Goal: Task Accomplishment & Management: Complete application form

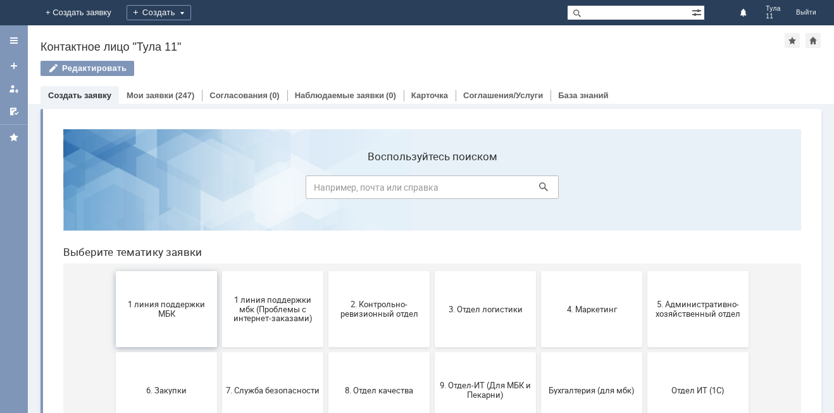
click at [190, 294] on button "1 линия поддержки МБК" at bounding box center [166, 309] width 101 height 76
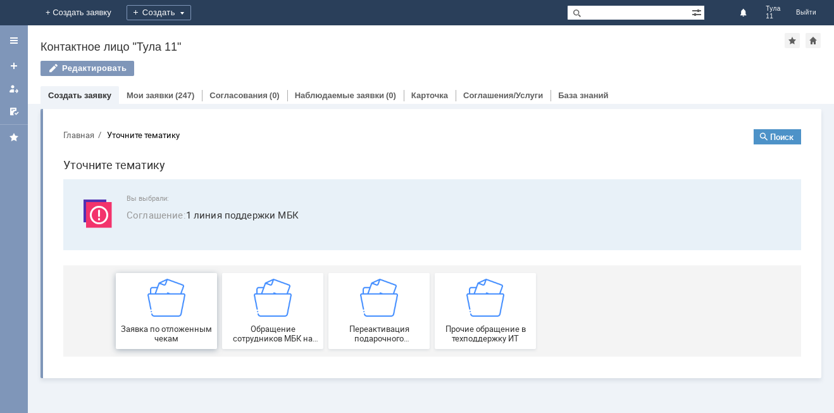
click at [185, 323] on div "Заявка по отложенным чекам" at bounding box center [167, 310] width 94 height 65
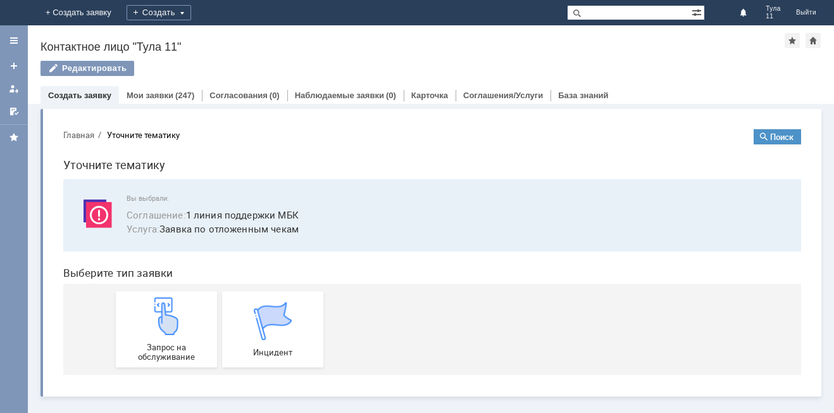
click at [185, 323] on div "Запрос на обслуживание" at bounding box center [167, 329] width 94 height 65
click at [15, 13] on img at bounding box center [15, 13] width 0 height 0
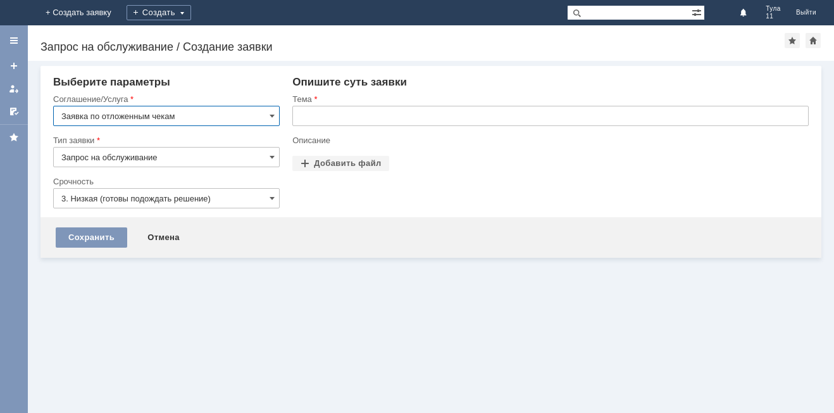
click at [350, 117] on input "text" at bounding box center [550, 116] width 516 height 20
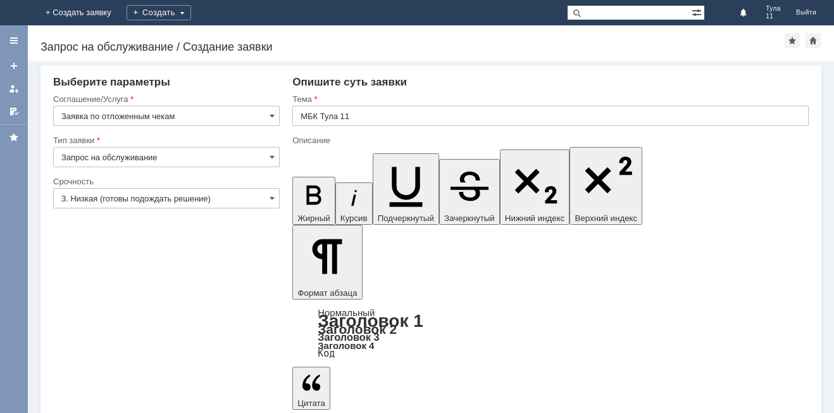
click at [350, 116] on input "МБК Тула 11" at bounding box center [550, 116] width 516 height 20
click at [379, 122] on input "МБК Тула 11" at bounding box center [550, 116] width 516 height 20
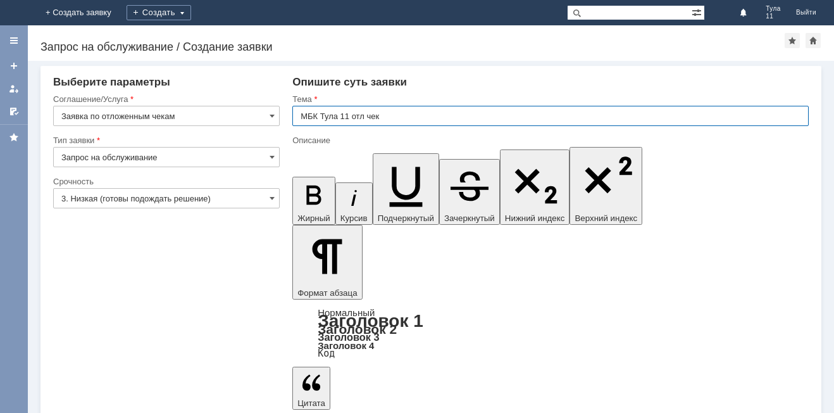
type input "МБК Тула 11 отл чек"
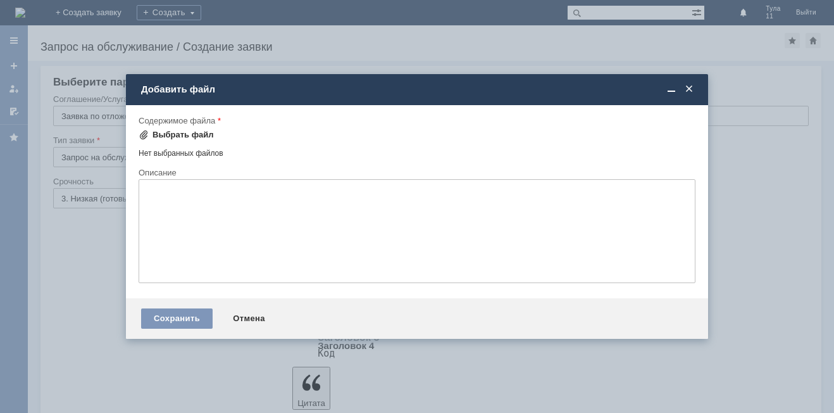
click at [167, 139] on div "Выбрать файл" at bounding box center [183, 135] width 61 height 10
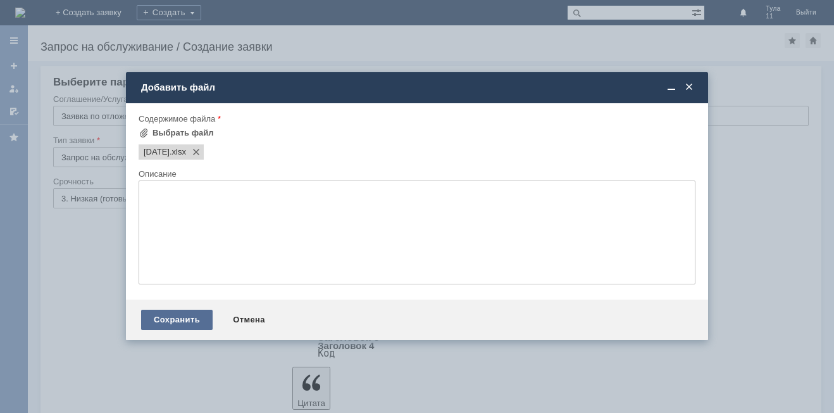
click at [171, 314] on div "Сохранить" at bounding box center [177, 319] width 72 height 20
